Goal: Complete application form

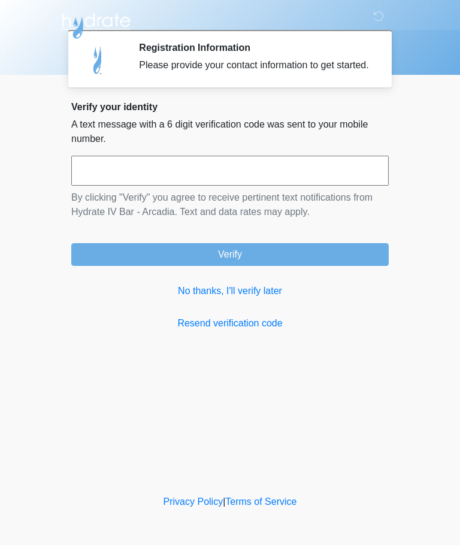
click at [309, 184] on input "text" at bounding box center [229, 171] width 317 height 30
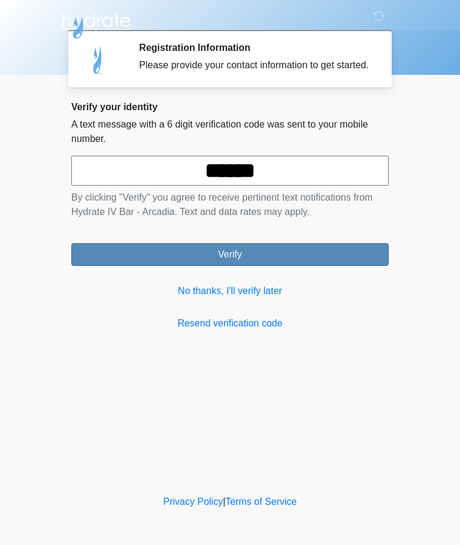
type input "******"
click at [315, 265] on button "Verify" at bounding box center [229, 254] width 317 height 23
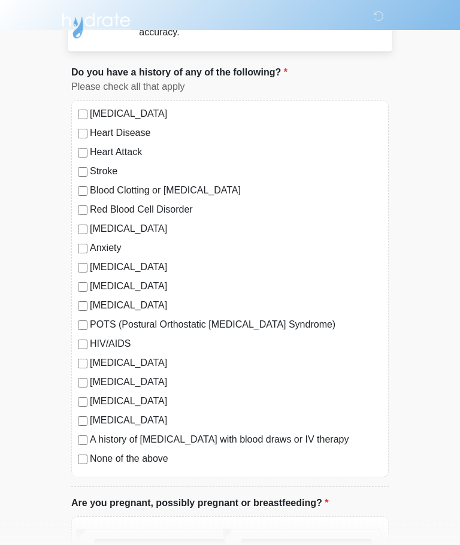
scroll to position [44, 0]
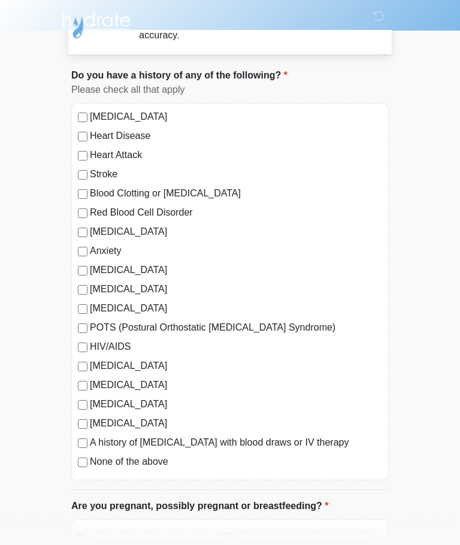
click at [90, 461] on label "None of the above" at bounding box center [236, 462] width 292 height 14
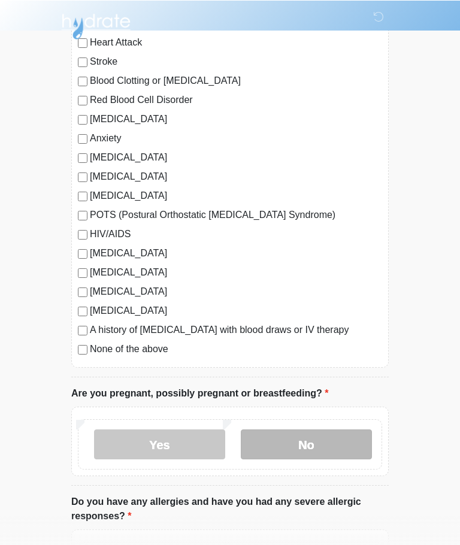
click at [321, 439] on label "No" at bounding box center [306, 444] width 131 height 30
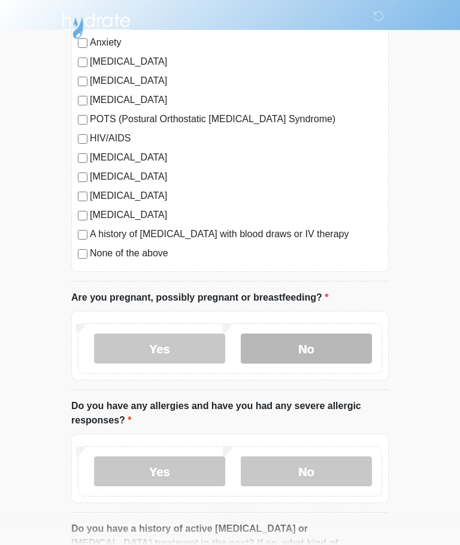
scroll to position [253, 0]
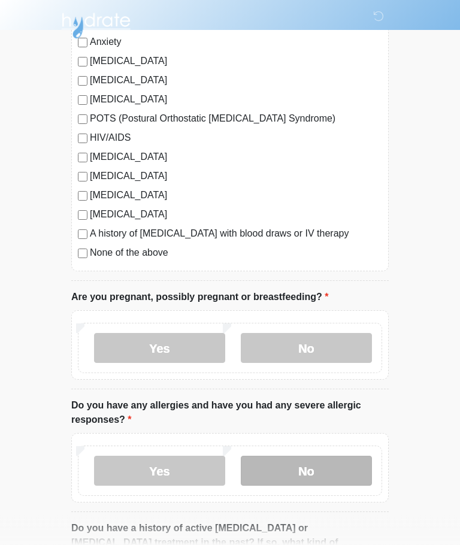
click at [331, 463] on label "No" at bounding box center [306, 471] width 131 height 30
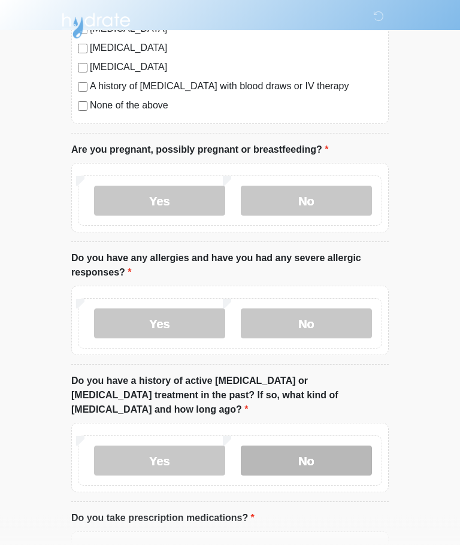
click at [334, 446] on label "No" at bounding box center [306, 461] width 131 height 30
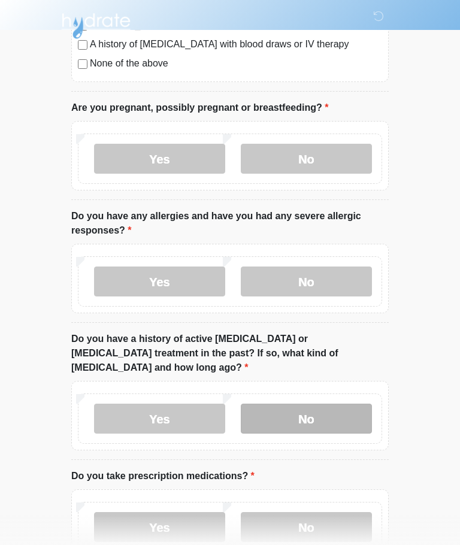
scroll to position [487, 0]
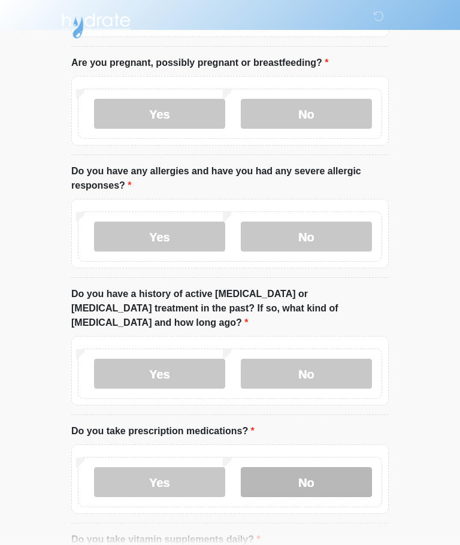
click at [335, 467] on label "No" at bounding box center [306, 482] width 131 height 30
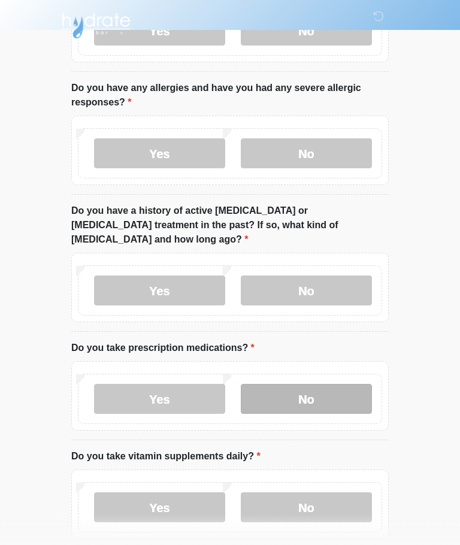
scroll to position [570, 0]
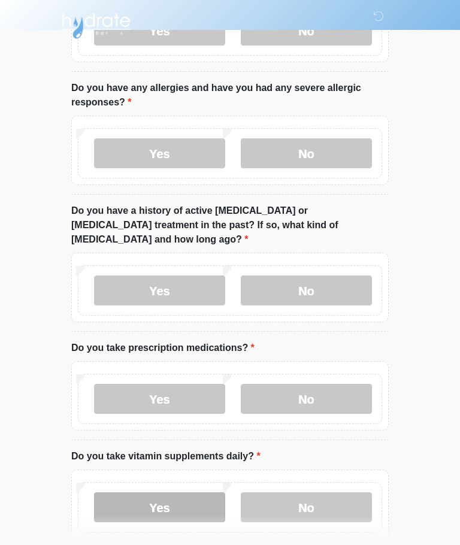
click at [131, 492] on label "Yes" at bounding box center [159, 507] width 131 height 30
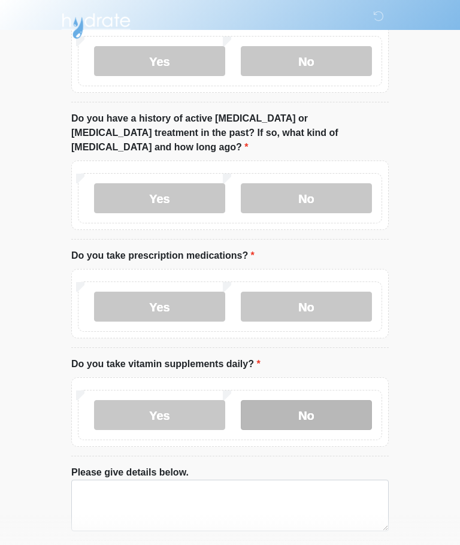
click at [325, 400] on label "No" at bounding box center [306, 415] width 131 height 30
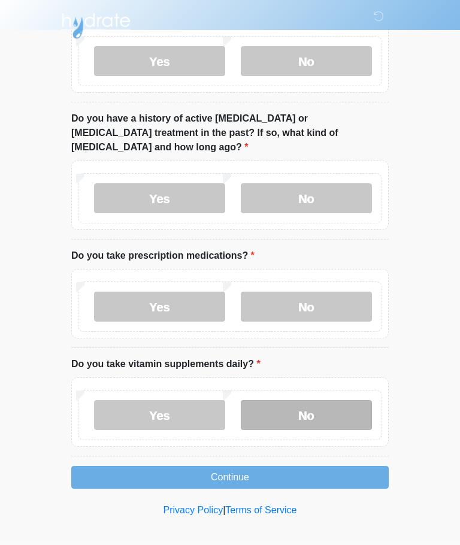
scroll to position [614, 0]
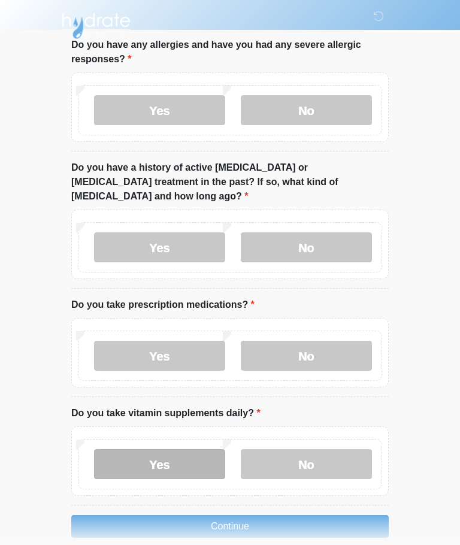
click at [130, 449] on label "Yes" at bounding box center [159, 464] width 131 height 30
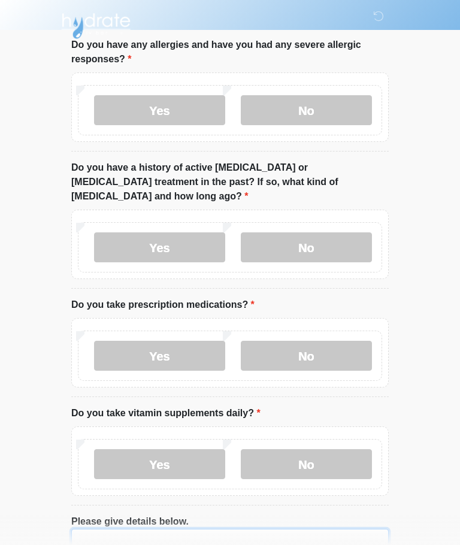
click at [297, 529] on textarea "Please give details below." at bounding box center [229, 554] width 317 height 51
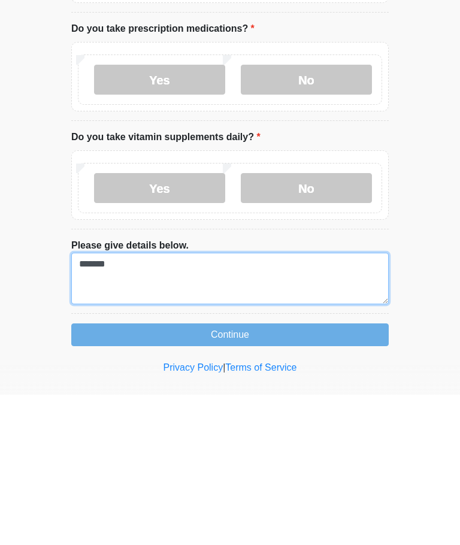
type textarea "*****"
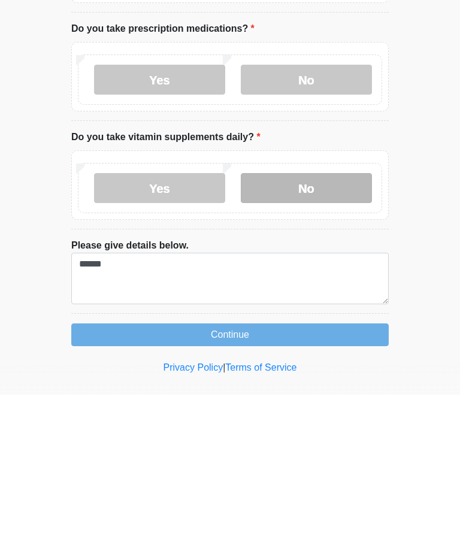
click at [337, 323] on label "No" at bounding box center [306, 338] width 131 height 30
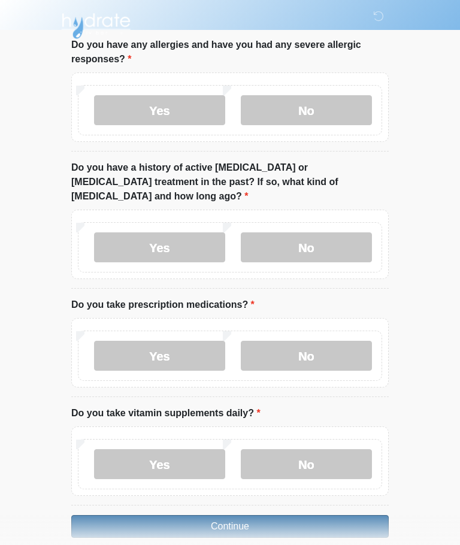
click at [300, 515] on button "Continue" at bounding box center [229, 526] width 317 height 23
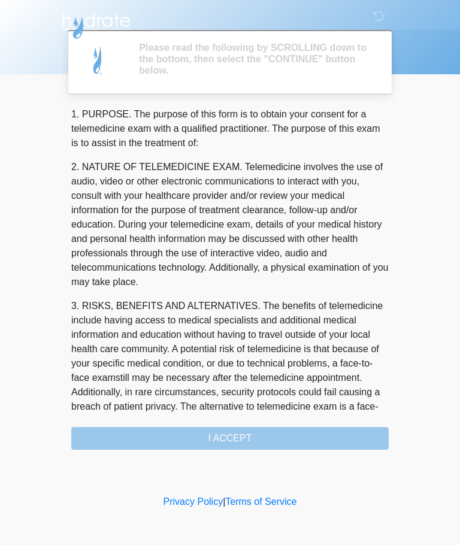
scroll to position [0, 0]
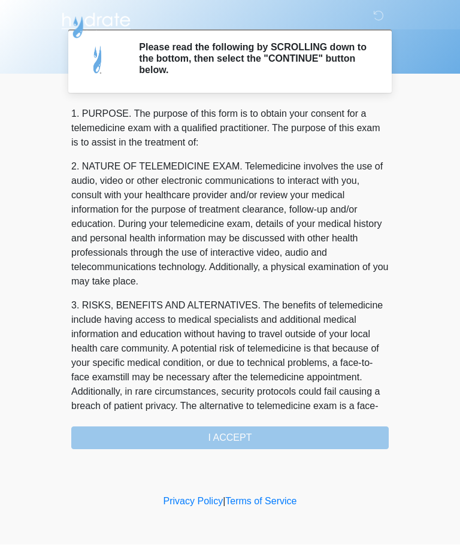
click at [313, 431] on div "1. PURPOSE. The purpose of this form is to obtain your consent for a telemedici…" at bounding box center [229, 278] width 317 height 342
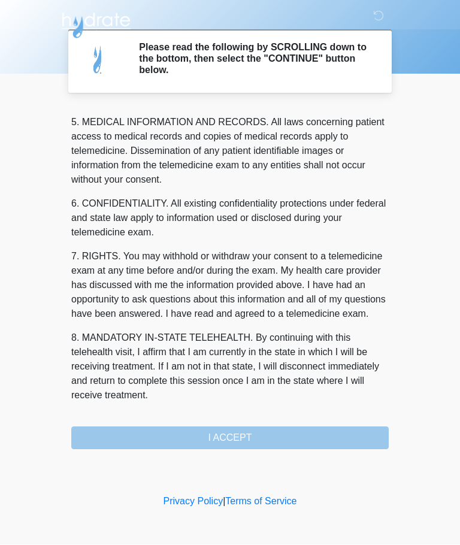
click at [292, 430] on button "I ACCEPT" at bounding box center [229, 438] width 317 height 23
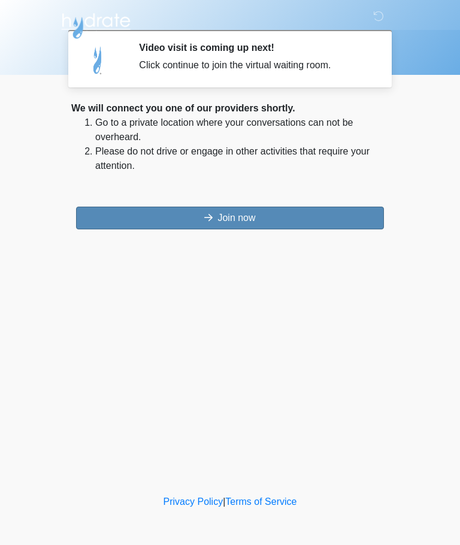
click at [312, 208] on button "Join now" at bounding box center [230, 218] width 308 height 23
click at [338, 216] on button "Join now" at bounding box center [230, 218] width 308 height 23
